Goal: Information Seeking & Learning: Compare options

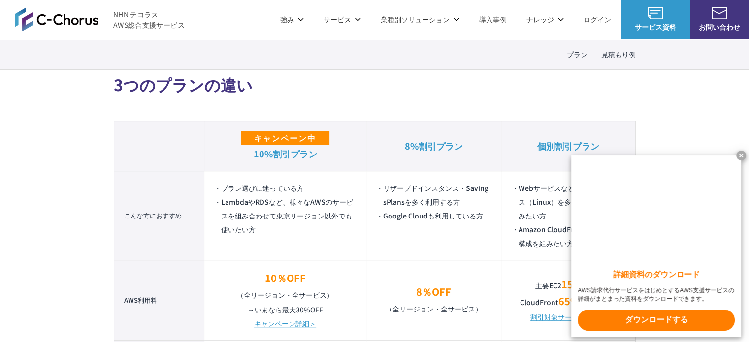
scroll to position [591, 0]
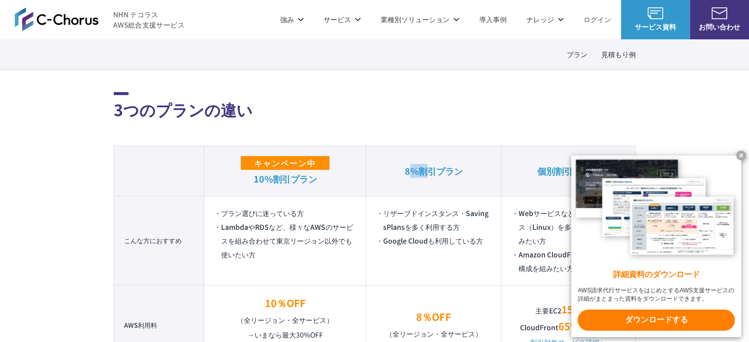
drag, startPoint x: 407, startPoint y: 169, endPoint x: 425, endPoint y: 171, distance: 17.8
click at [425, 171] on em "8%割引プラン" at bounding box center [434, 170] width 58 height 13
click at [381, 196] on td "リザーブドインスタンス・SavingsPlansを多く利用する方 Google Cloudも利用している方" at bounding box center [433, 240] width 135 height 89
drag, startPoint x: 405, startPoint y: 171, endPoint x: 469, endPoint y: 171, distance: 64.0
click at [469, 171] on th "8%割引プラン" at bounding box center [433, 171] width 135 height 50
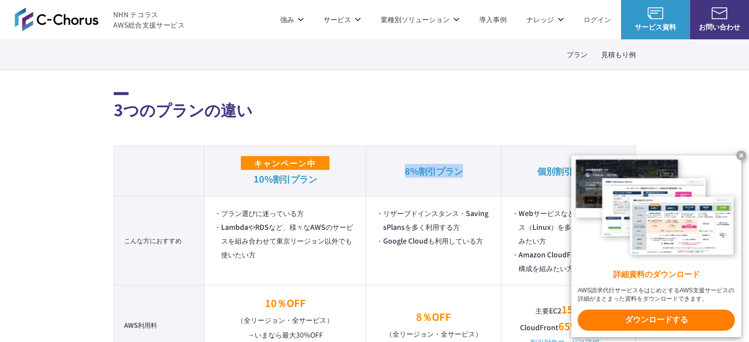
copy em "8%割引プラン"
click at [456, 196] on td "リザーブドインスタンス・SavingsPlansを多く利用する方 Google Cloudも利用している方" at bounding box center [433, 240] width 135 height 89
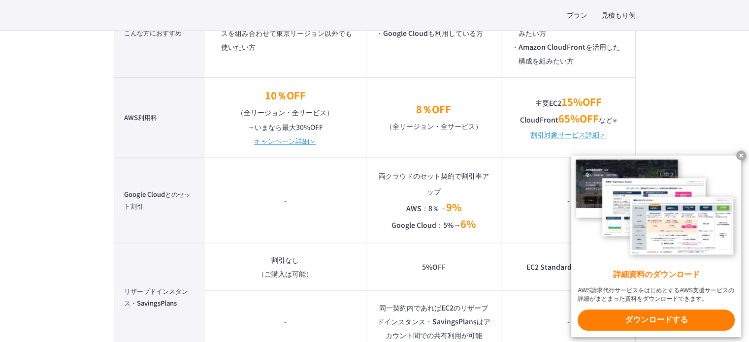
scroll to position [886, 0]
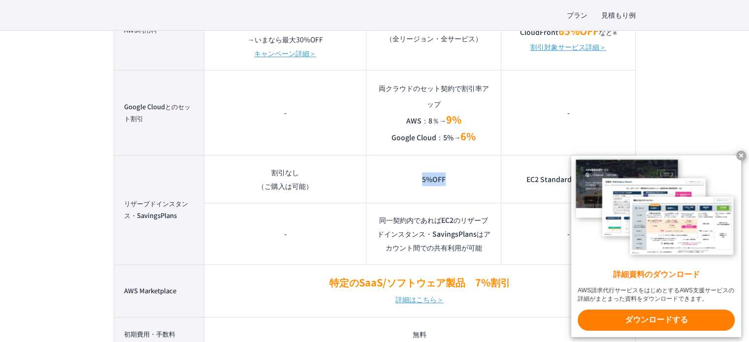
drag, startPoint x: 420, startPoint y: 179, endPoint x: 445, endPoint y: 181, distance: 24.7
click at [445, 181] on td "5%OFF" at bounding box center [433, 179] width 135 height 48
copy td "5%OFF"
click at [446, 197] on td "5%OFF" at bounding box center [433, 179] width 135 height 48
